Goal: Use online tool/utility: Use online tool/utility

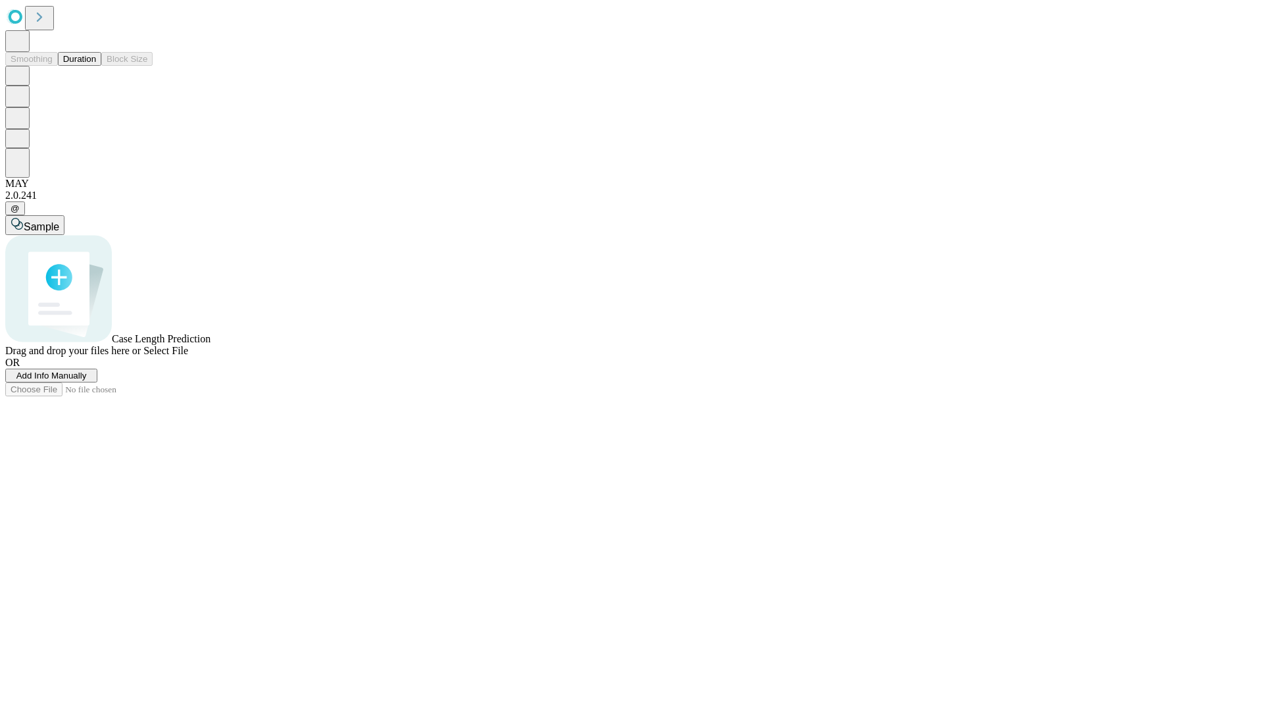
click at [96, 66] on button "Duration" at bounding box center [79, 59] width 43 height 14
click at [188, 356] on span "Select File" at bounding box center [165, 350] width 45 height 11
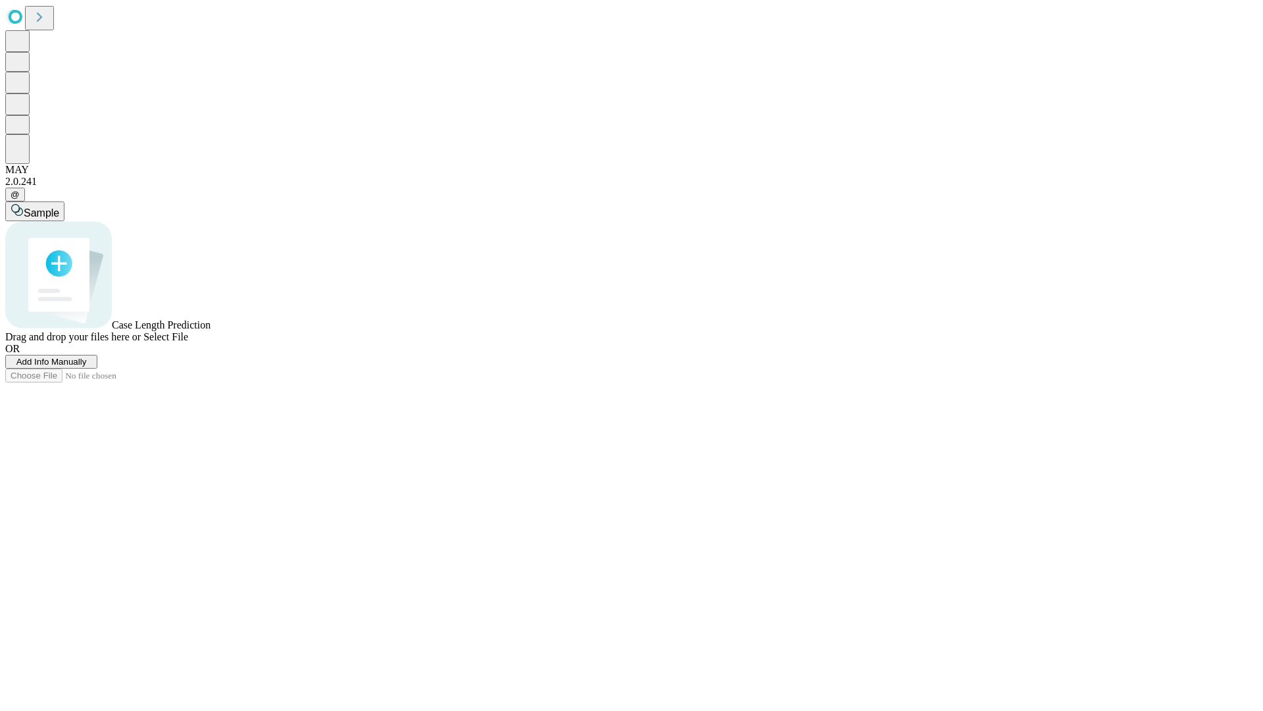
click at [188, 342] on span "Select File" at bounding box center [165, 336] width 45 height 11
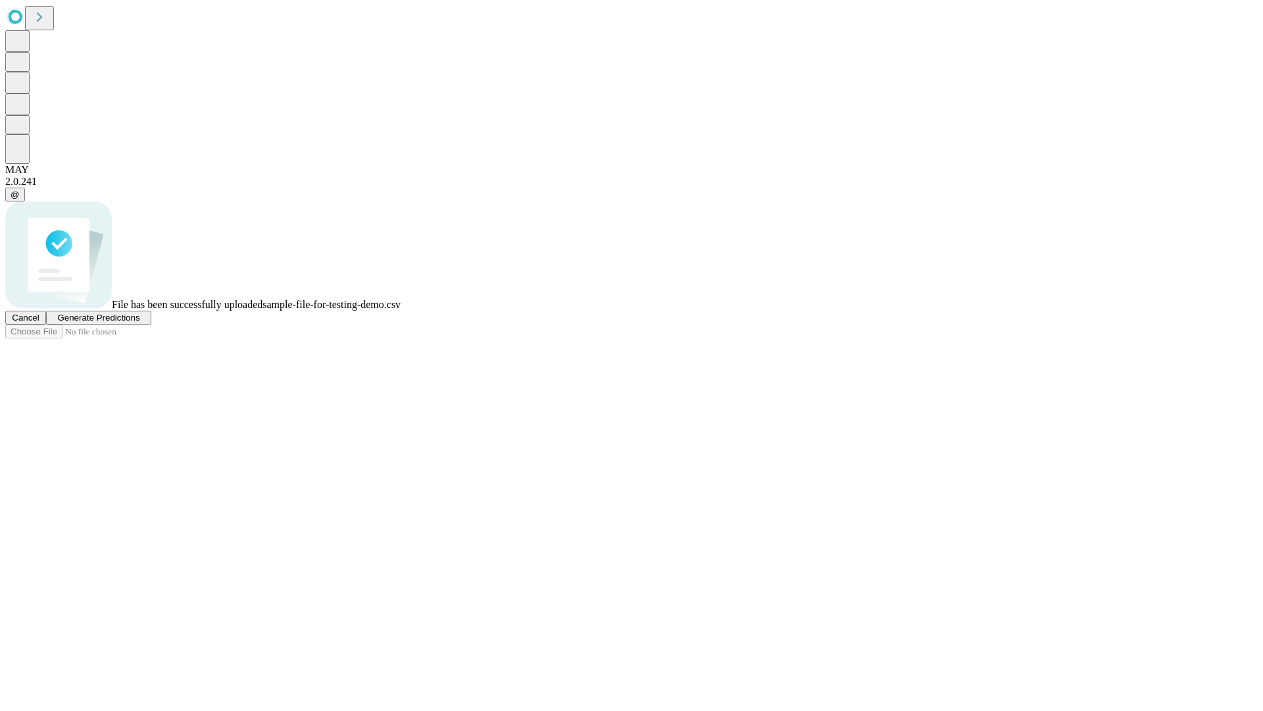
click at [139, 322] on span "Generate Predictions" at bounding box center [98, 318] width 82 height 10
